Goal: Task Accomplishment & Management: Manage account settings

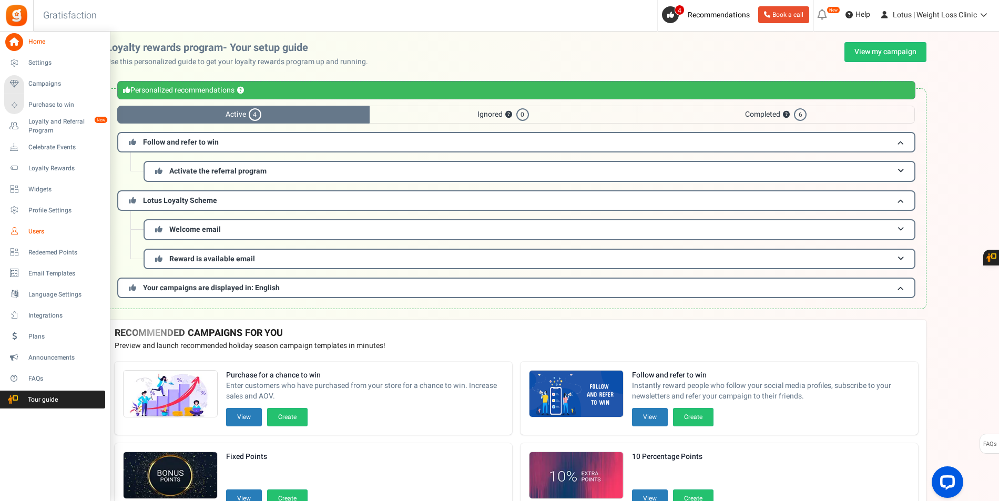
click at [67, 231] on span "Users" at bounding box center [65, 231] width 74 height 9
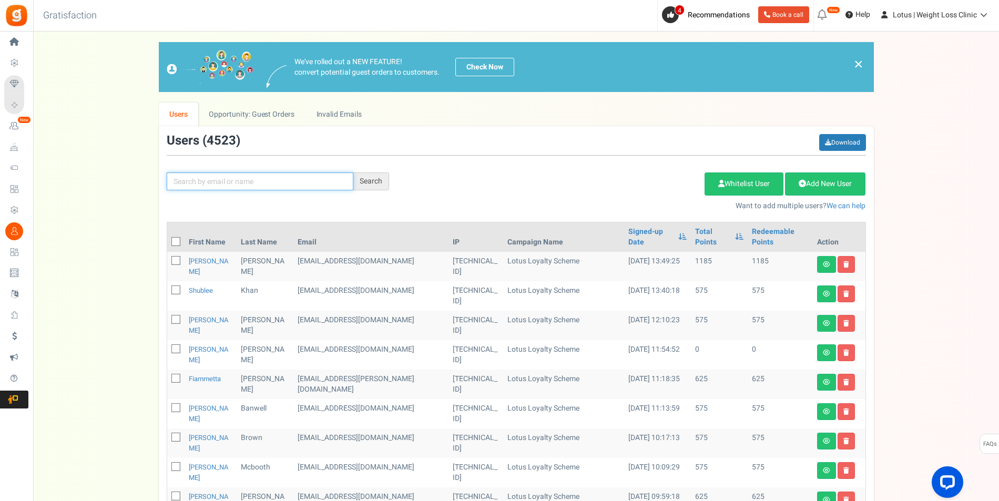
click at [241, 184] on input "text" at bounding box center [260, 182] width 187 height 18
paste input "[PERSON_NAME] Edit First Name [PERSON_NAME]"
drag, startPoint x: 253, startPoint y: 183, endPoint x: 200, endPoint y: 191, distance: 53.3
click at [198, 181] on input "[PERSON_NAME] Edit First Name [PERSON_NAME]" at bounding box center [260, 182] width 187 height 18
type input "[PERSON_NAME]"
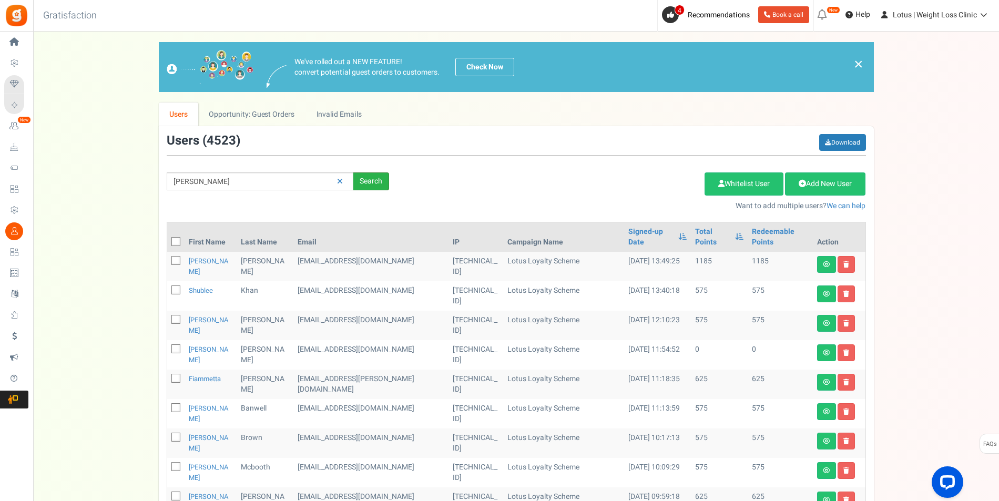
click at [380, 184] on div "Search" at bounding box center [371, 182] width 36 height 18
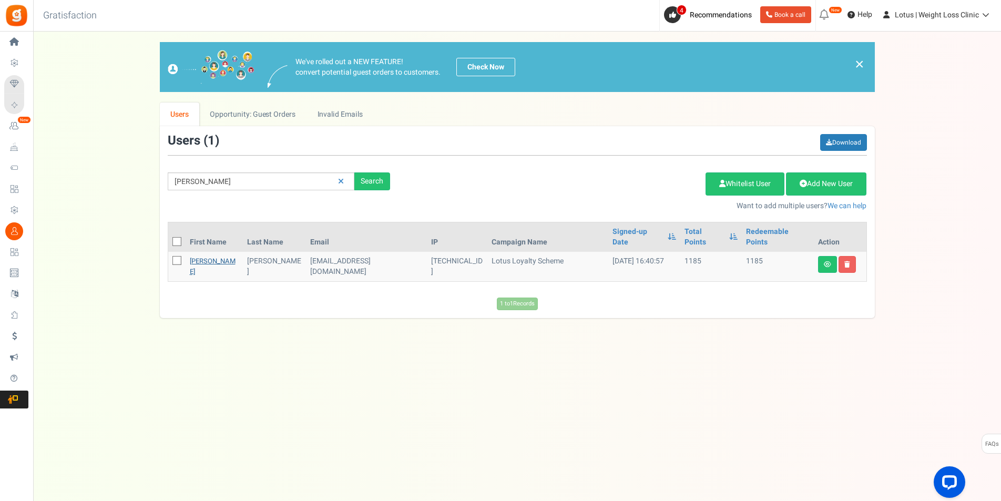
click at [205, 256] on link "[PERSON_NAME]" at bounding box center [213, 266] width 46 height 21
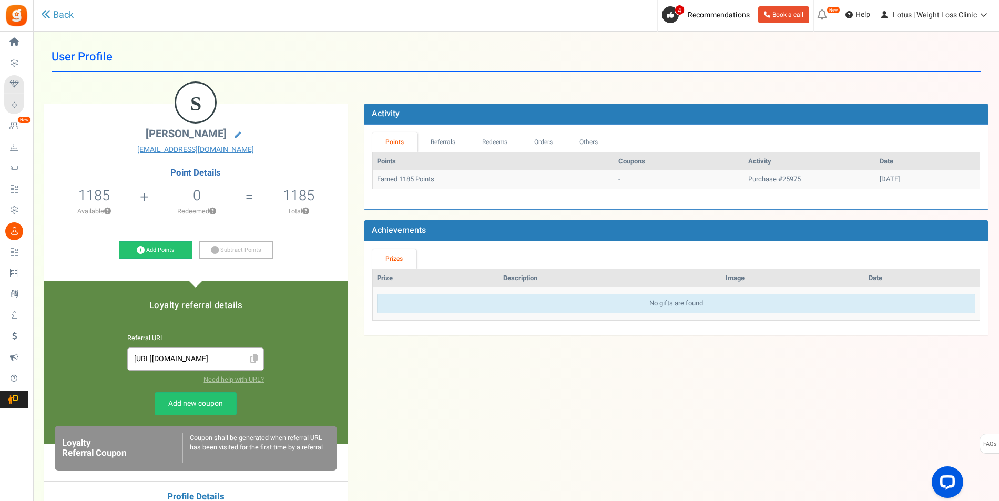
scroll to position [1, 0]
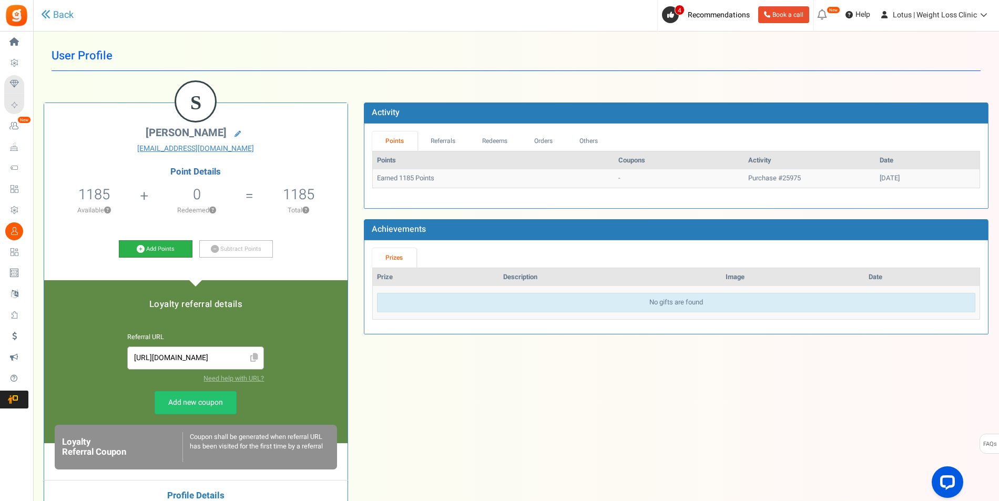
click at [170, 248] on link "Add Points" at bounding box center [156, 249] width 74 height 18
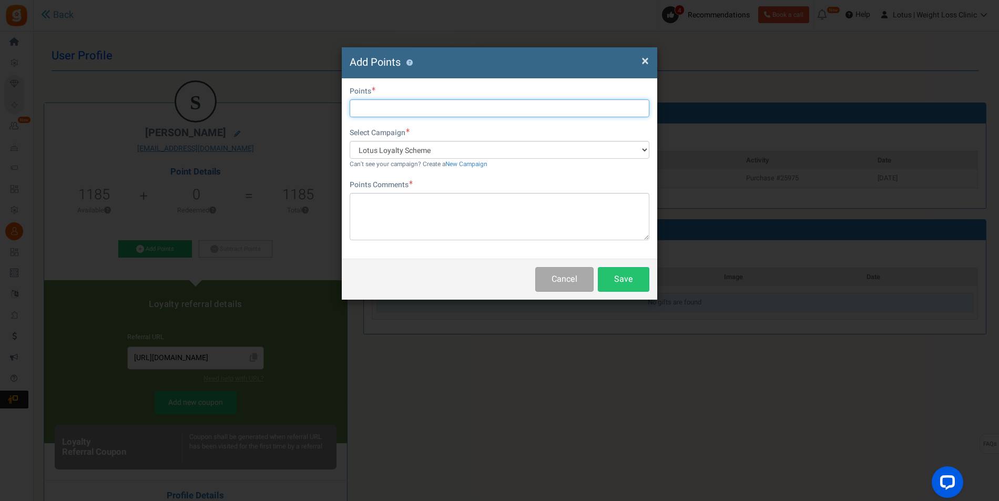
click at [387, 106] on input "text" at bounding box center [500, 108] width 300 height 18
type input "11850"
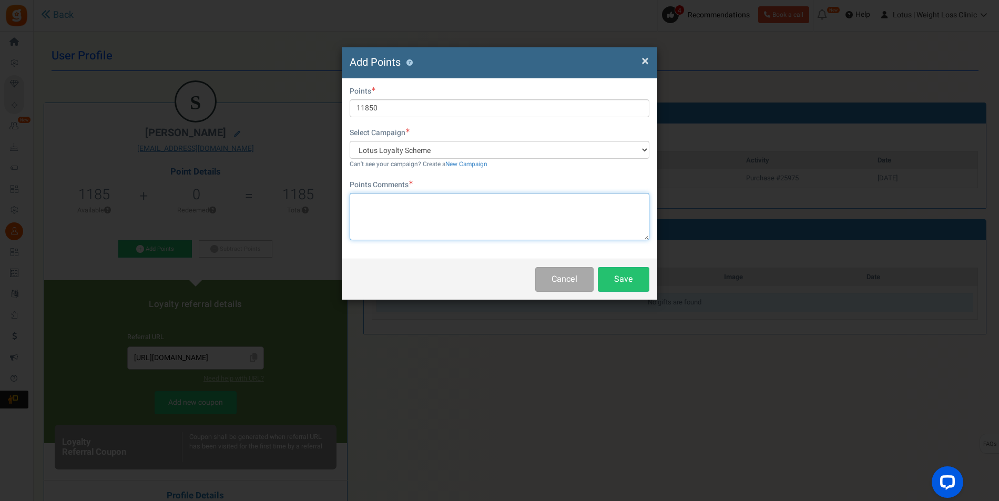
click at [463, 213] on textarea at bounding box center [500, 216] width 300 height 47
type textarea "A"
type textarea "credited account for 1 x 2.5mg Pen"
click at [647, 63] on span "×" at bounding box center [645, 61] width 7 height 20
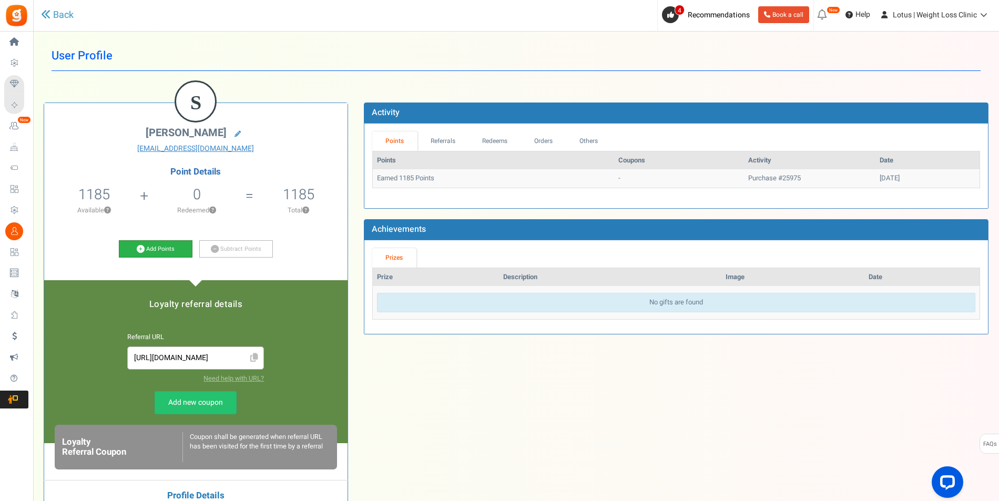
click at [177, 245] on link "Add Points" at bounding box center [156, 249] width 74 height 18
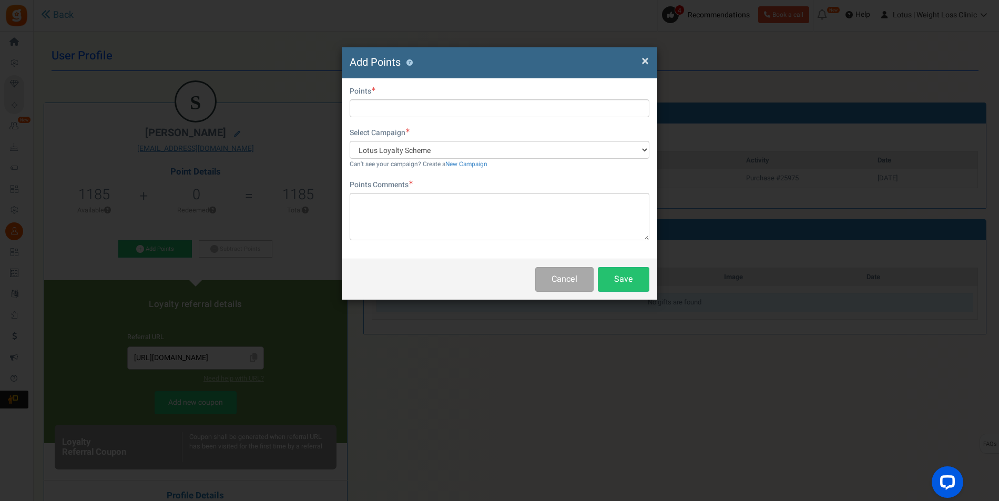
scroll to position [7, 0]
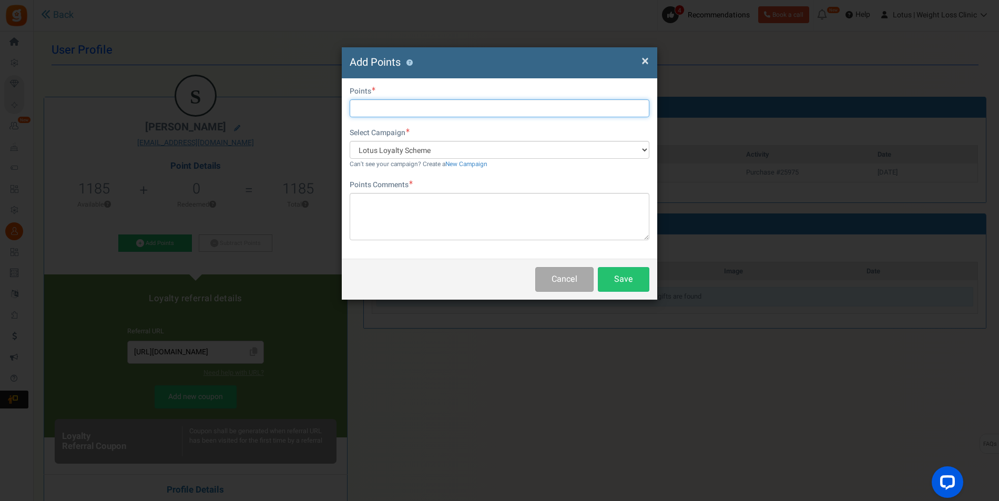
click at [365, 106] on input "text" at bounding box center [500, 108] width 300 height 18
type input "12200"
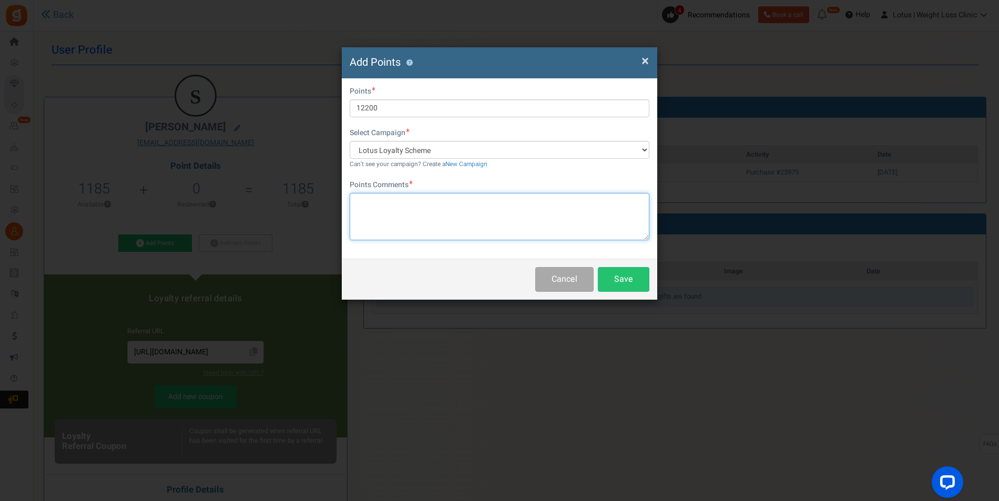
click at [412, 215] on textarea at bounding box center [500, 216] width 300 height 47
type textarea "Added 12200 point as credit for 1 x 2.5mg pen"
click at [616, 276] on button "Save" at bounding box center [624, 279] width 52 height 25
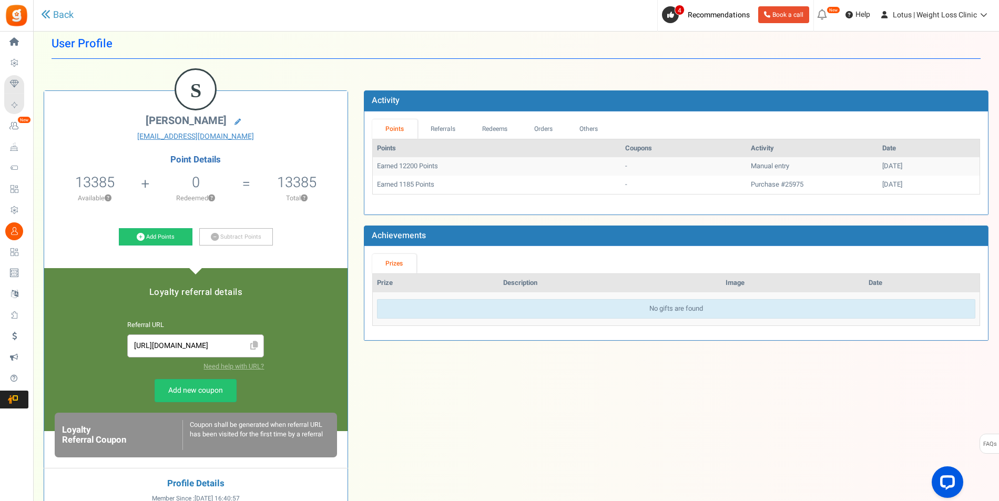
scroll to position [16, 0]
